Goal: Task Accomplishment & Management: Manage account settings

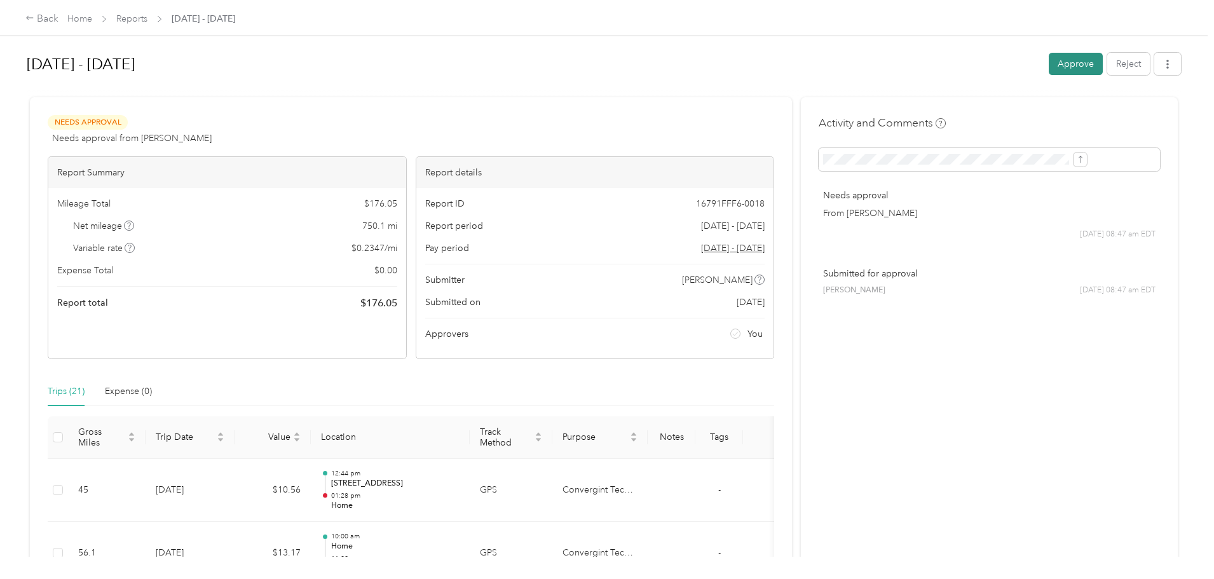
click at [1049, 64] on button "Approve" at bounding box center [1076, 64] width 54 height 22
click at [1049, 61] on button "Approve" at bounding box center [1076, 64] width 54 height 22
